Goal: Task Accomplishment & Management: Manage account settings

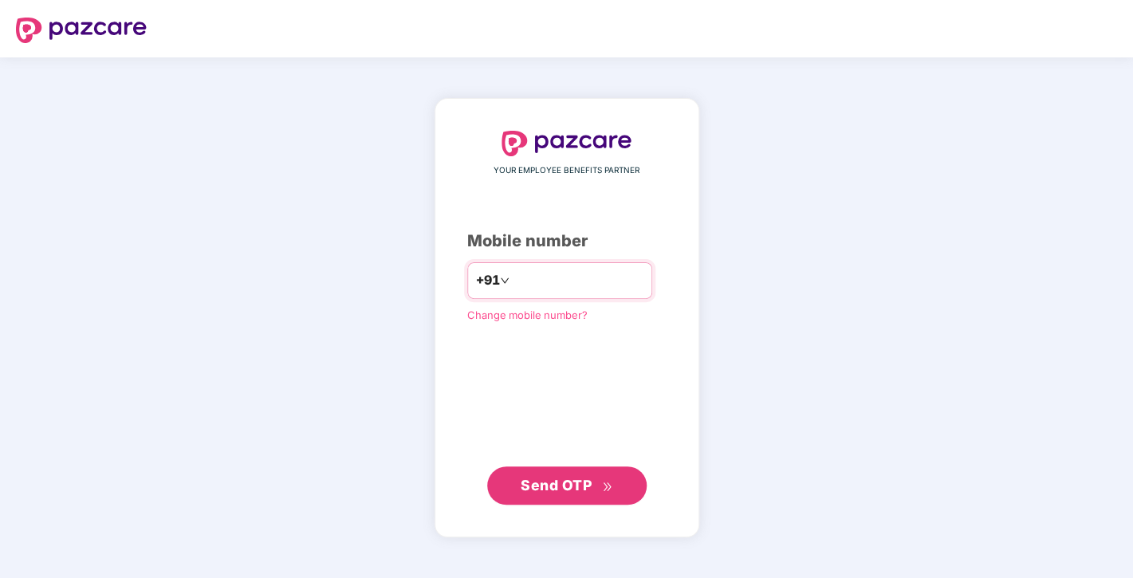
click at [593, 287] on input "number" at bounding box center [578, 281] width 131 height 26
type input "**********"
click at [532, 481] on span "Send OTP" at bounding box center [556, 485] width 71 height 17
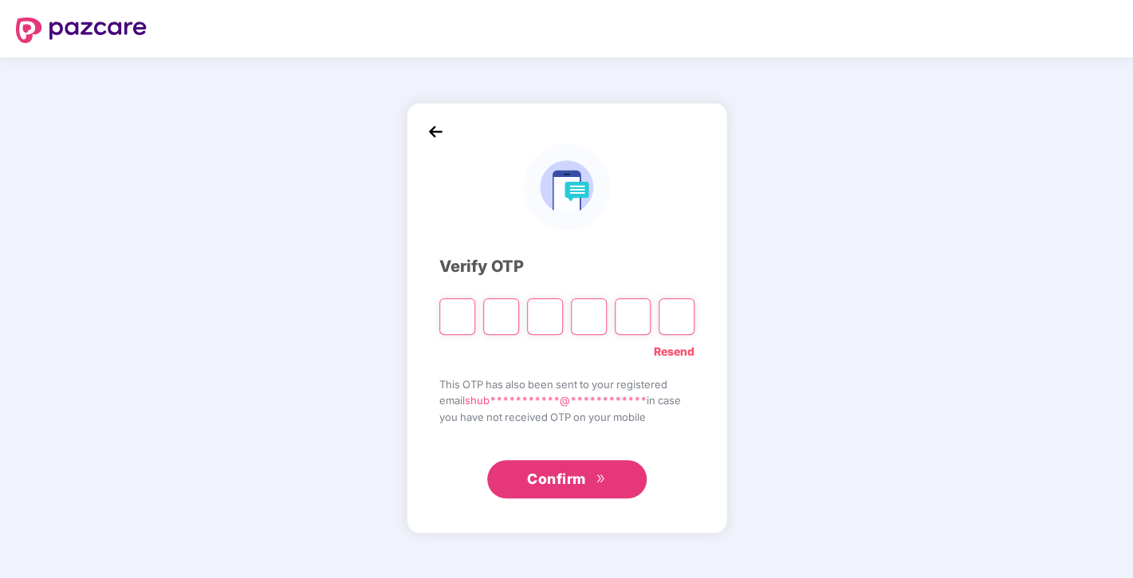
type input "*"
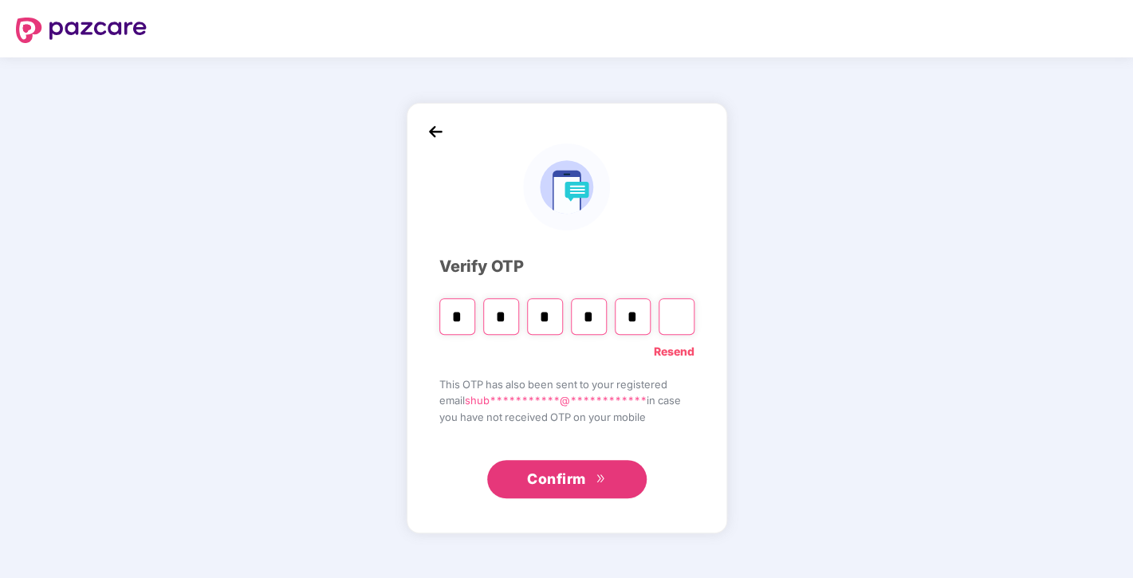
type input "*"
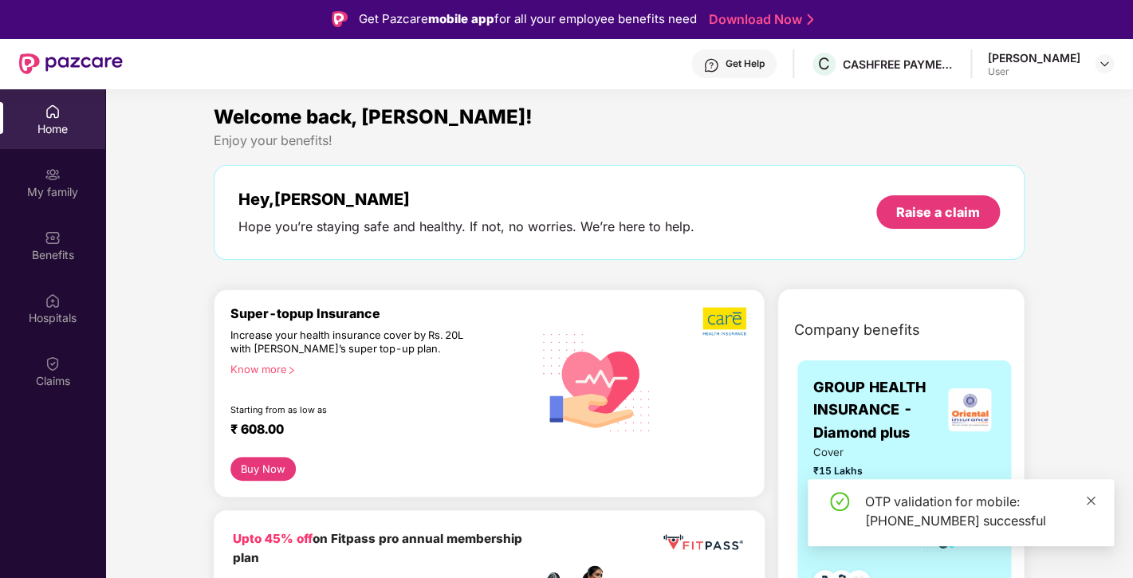
click at [1096, 502] on icon "close" at bounding box center [1091, 500] width 11 height 11
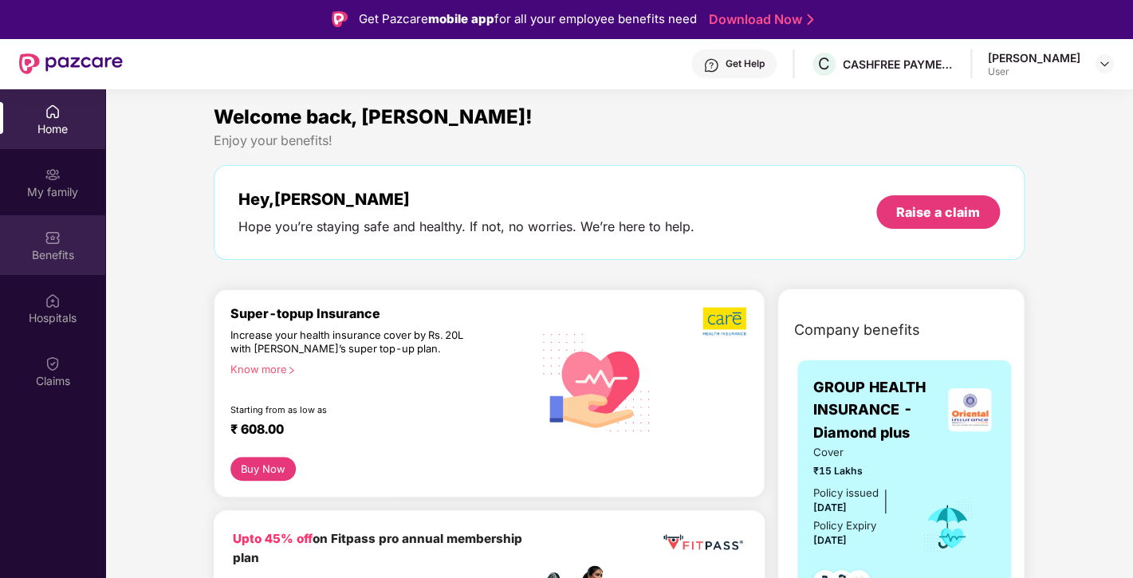
click at [51, 255] on div "Benefits" at bounding box center [52, 255] width 105 height 16
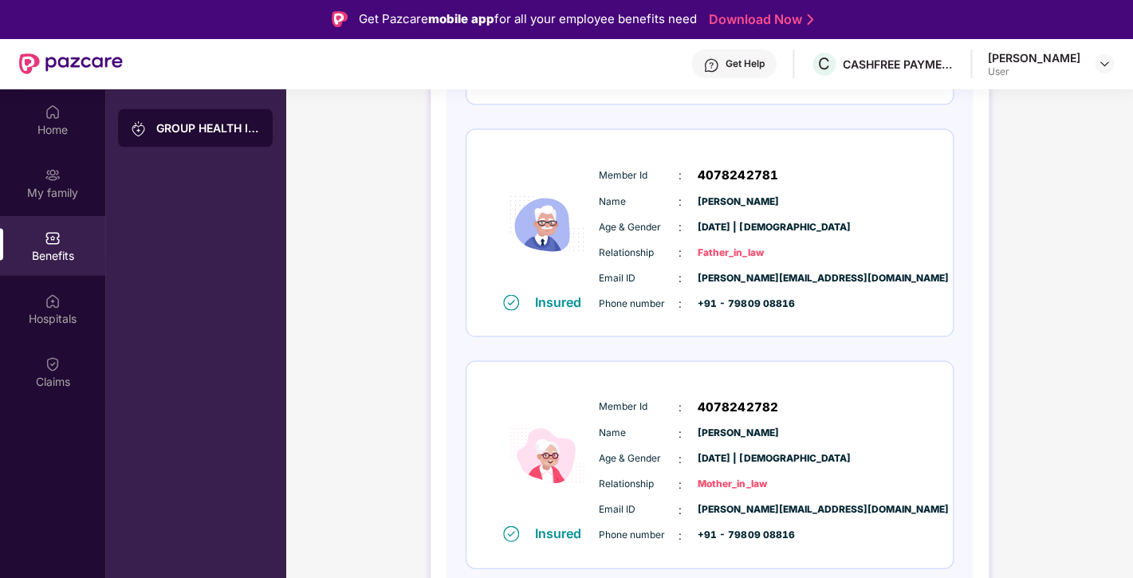
scroll to position [89, 0]
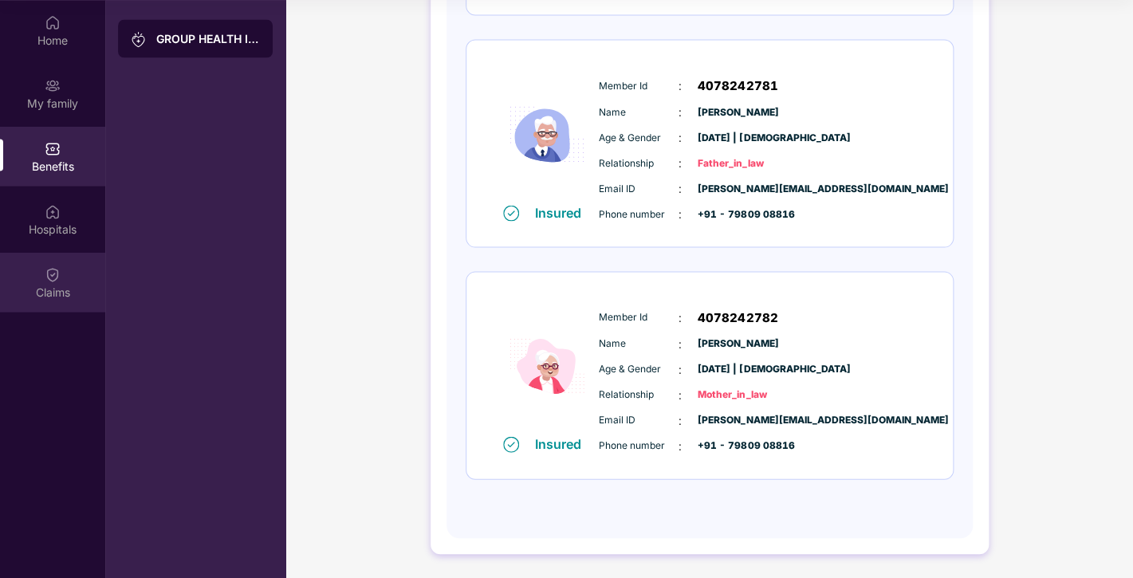
click at [61, 278] on img at bounding box center [53, 274] width 16 height 16
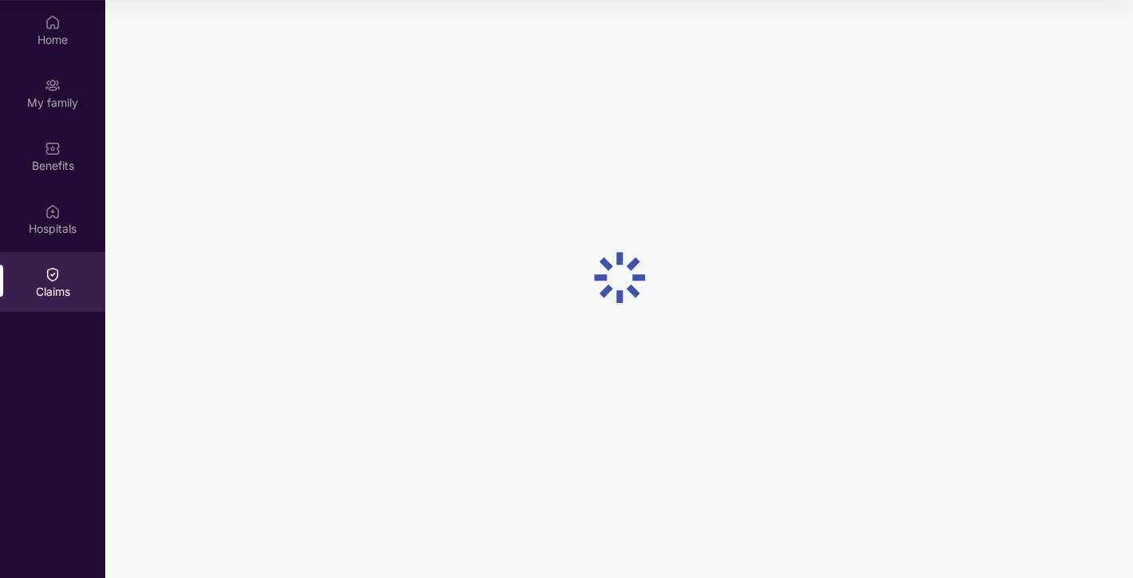
scroll to position [0, 0]
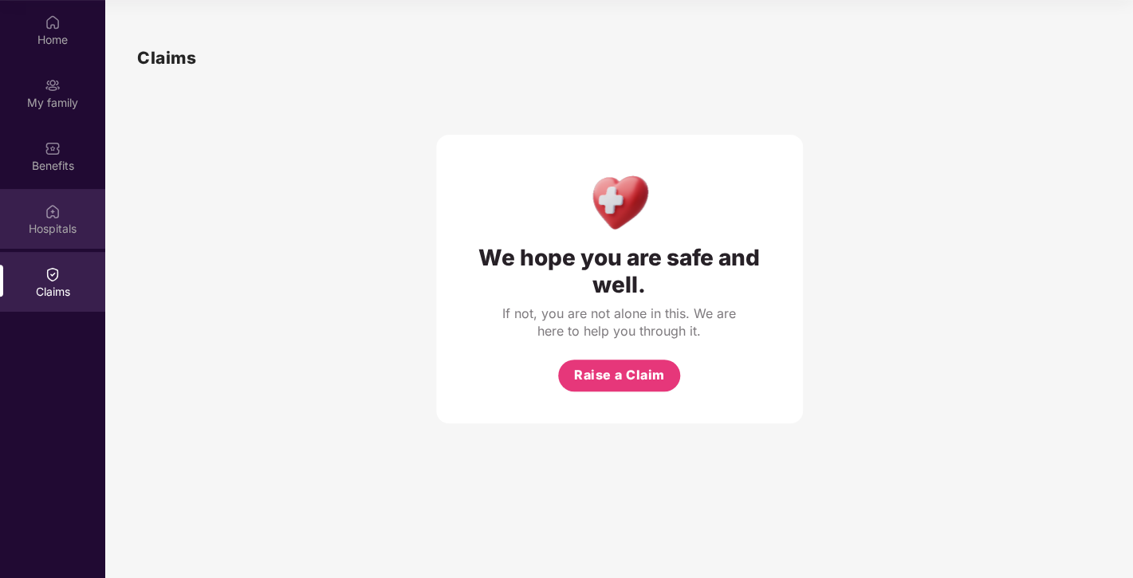
click at [57, 228] on div "Hospitals" at bounding box center [52, 229] width 105 height 16
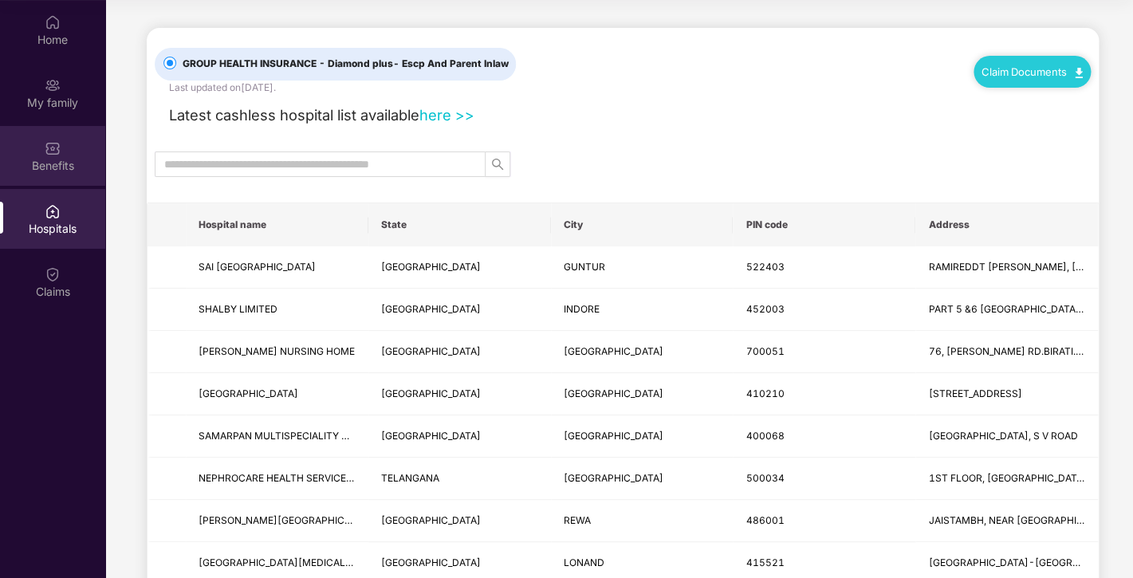
click at [58, 145] on img at bounding box center [53, 148] width 16 height 16
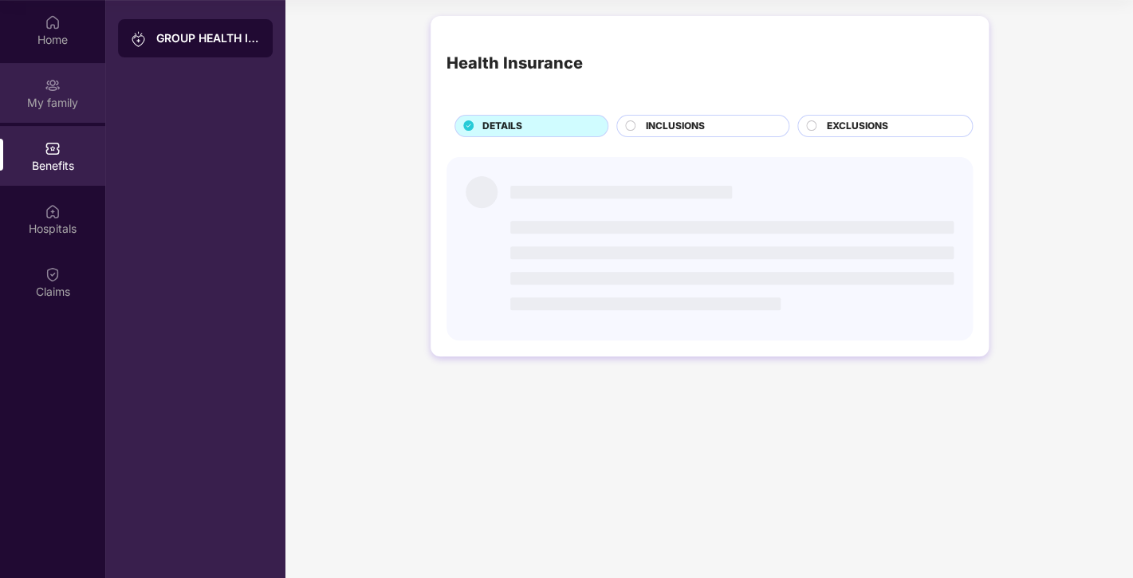
click at [58, 95] on div "My family" at bounding box center [52, 103] width 105 height 16
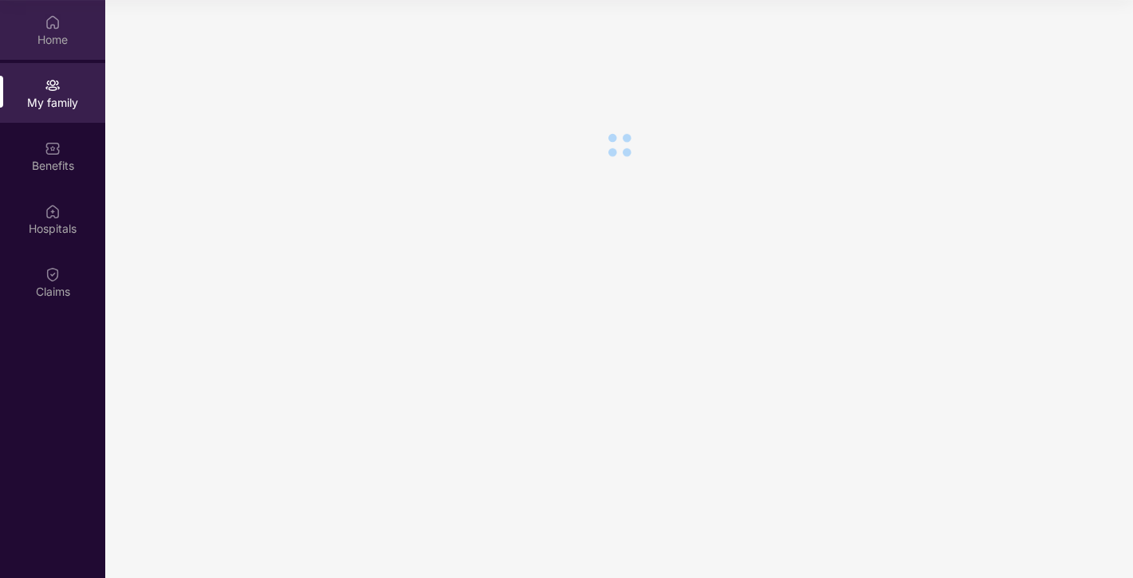
click at [65, 27] on div "Home" at bounding box center [52, 30] width 105 height 60
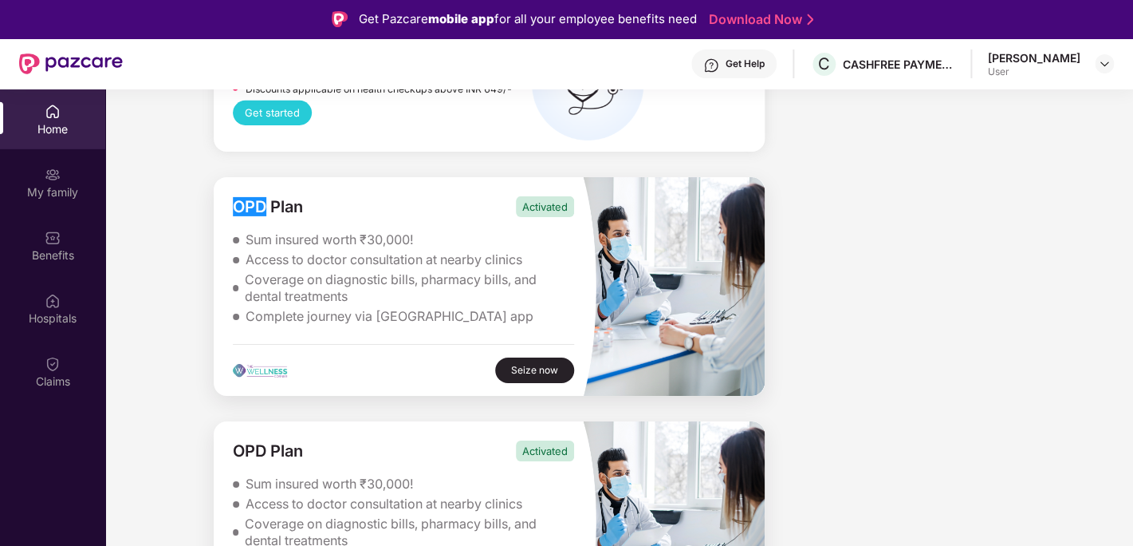
scroll to position [4326, 0]
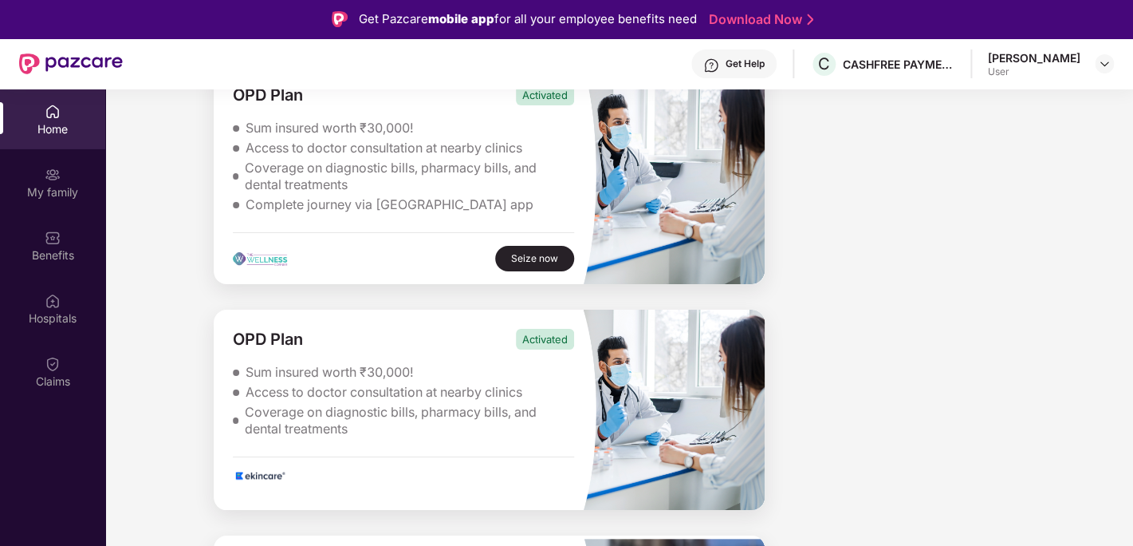
click at [314, 384] on div "Access to doctor consultation at nearby clinics" at bounding box center [384, 392] width 277 height 17
click at [515, 246] on div "Seize now" at bounding box center [534, 259] width 79 height 26
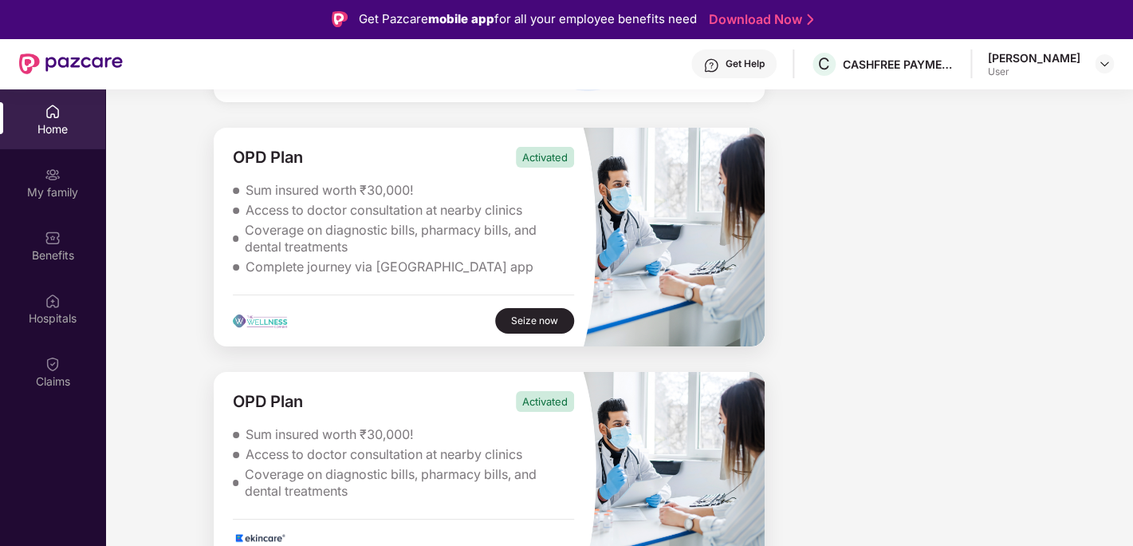
scroll to position [4249, 0]
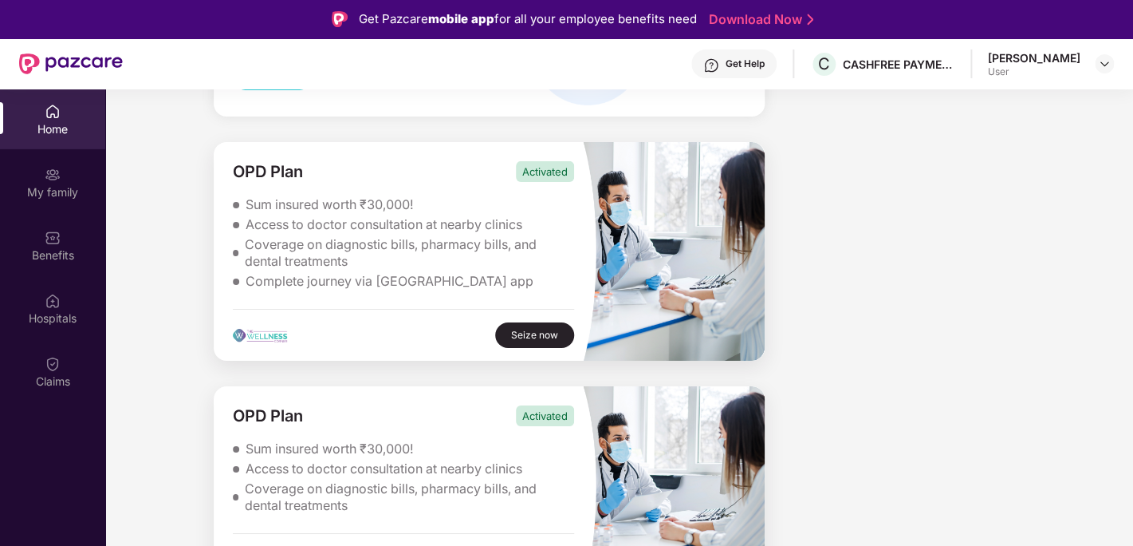
click at [489, 480] on div "Coverage on diagnostic bills, pharmacy bills, and dental treatments" at bounding box center [409, 497] width 329 height 34
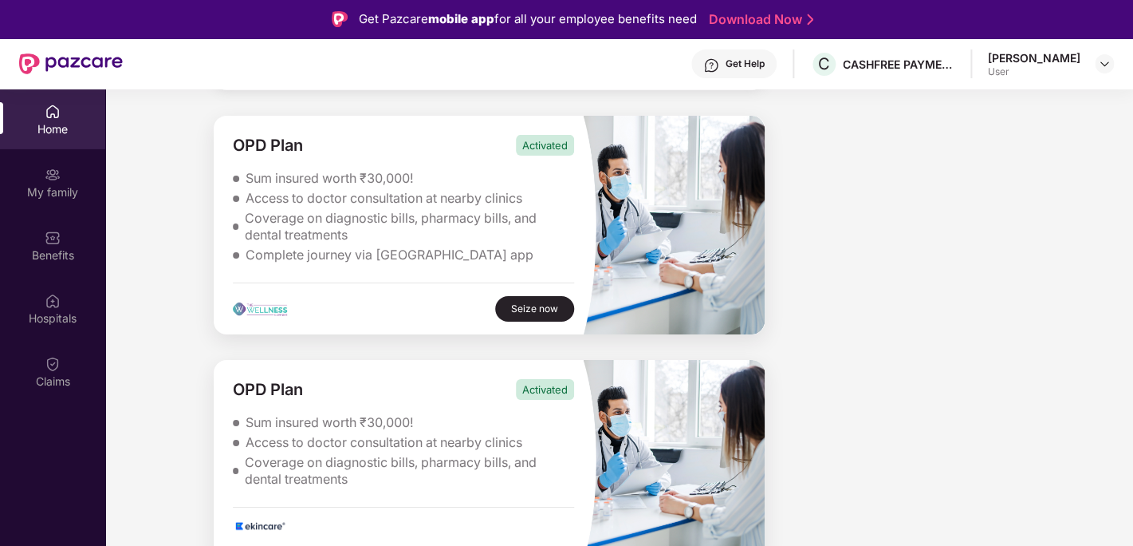
click at [263, 520] on img at bounding box center [260, 525] width 54 height 11
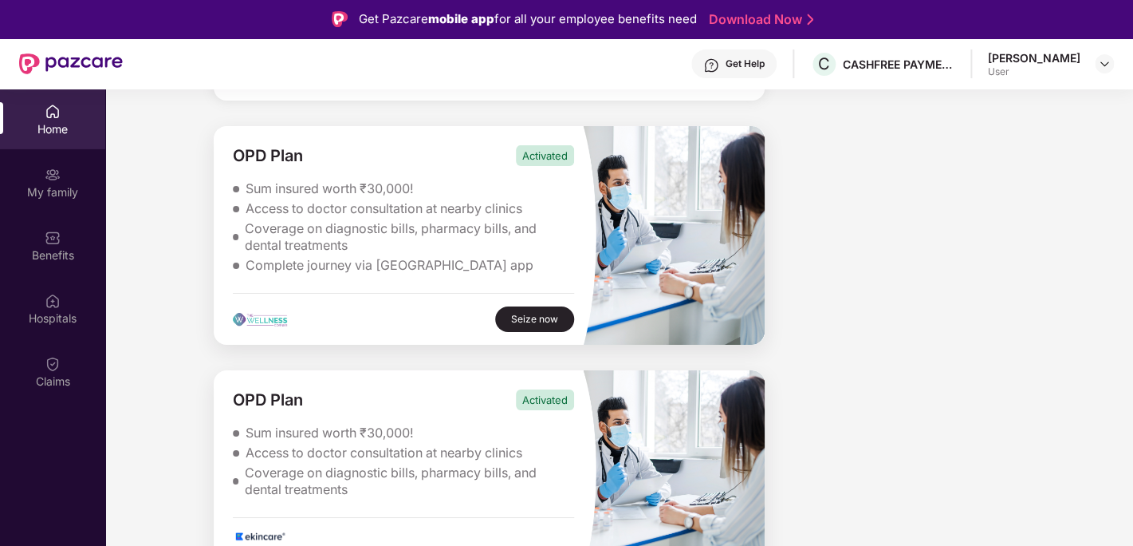
scroll to position [4254, 0]
